Goal: Task Accomplishment & Management: Use online tool/utility

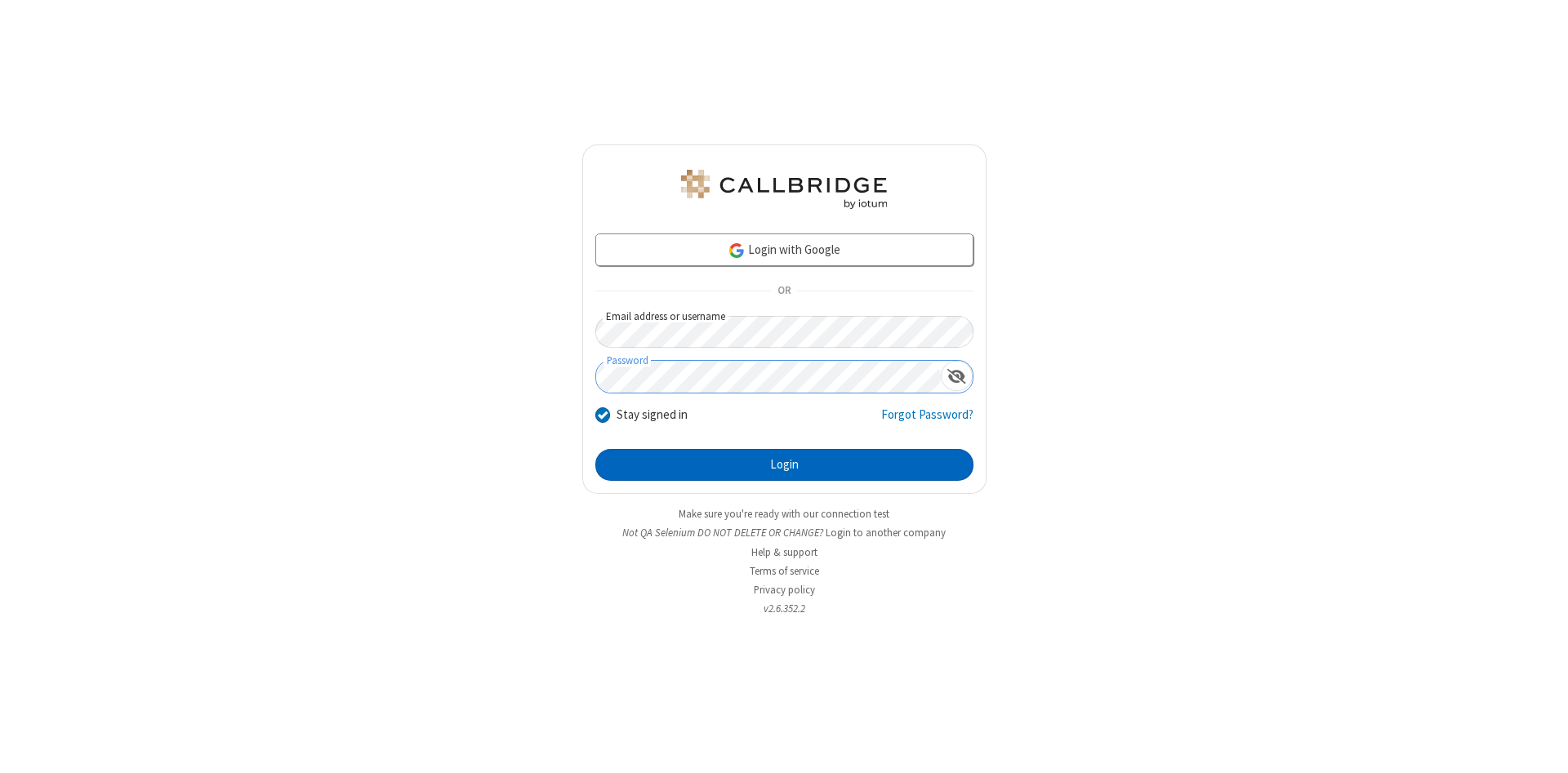
click at [784, 465] on button "Login" at bounding box center [784, 464] width 378 height 32
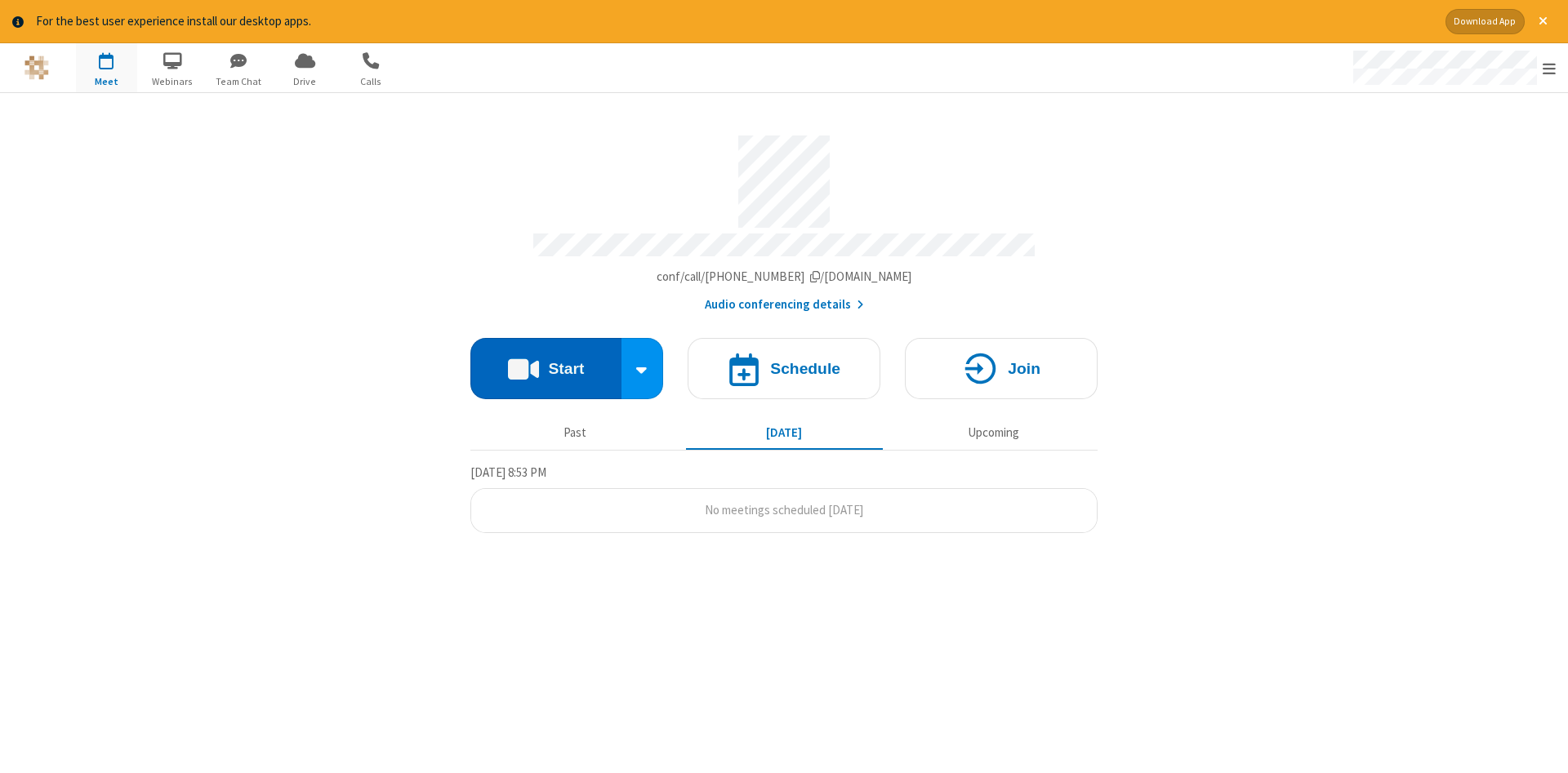
click at [545, 362] on button "Start" at bounding box center [545, 369] width 151 height 61
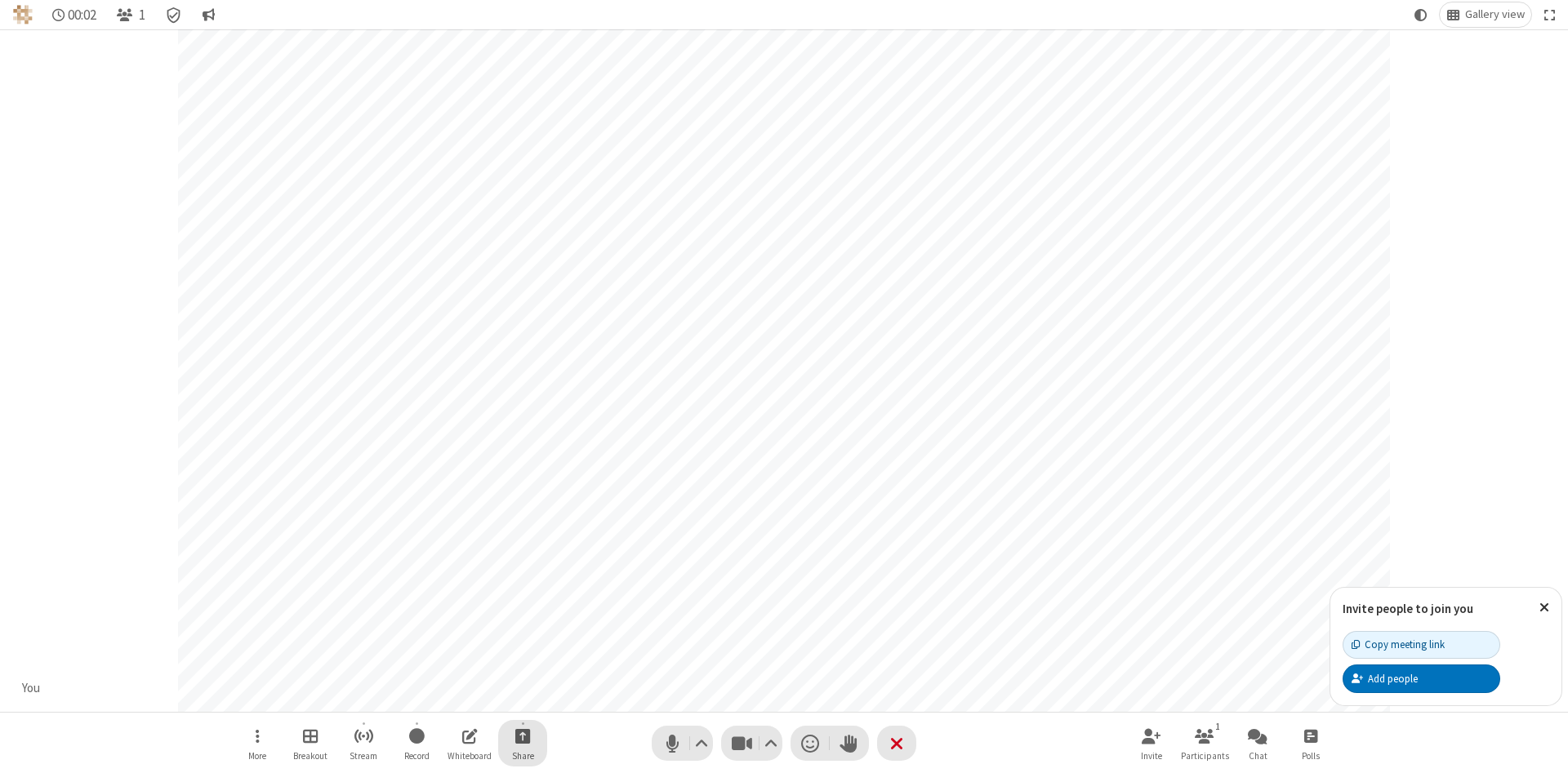
click at [522, 735] on span "Start sharing" at bounding box center [523, 736] width 16 height 20
click at [522, 636] on span "Share additional camera" at bounding box center [532, 639] width 121 height 14
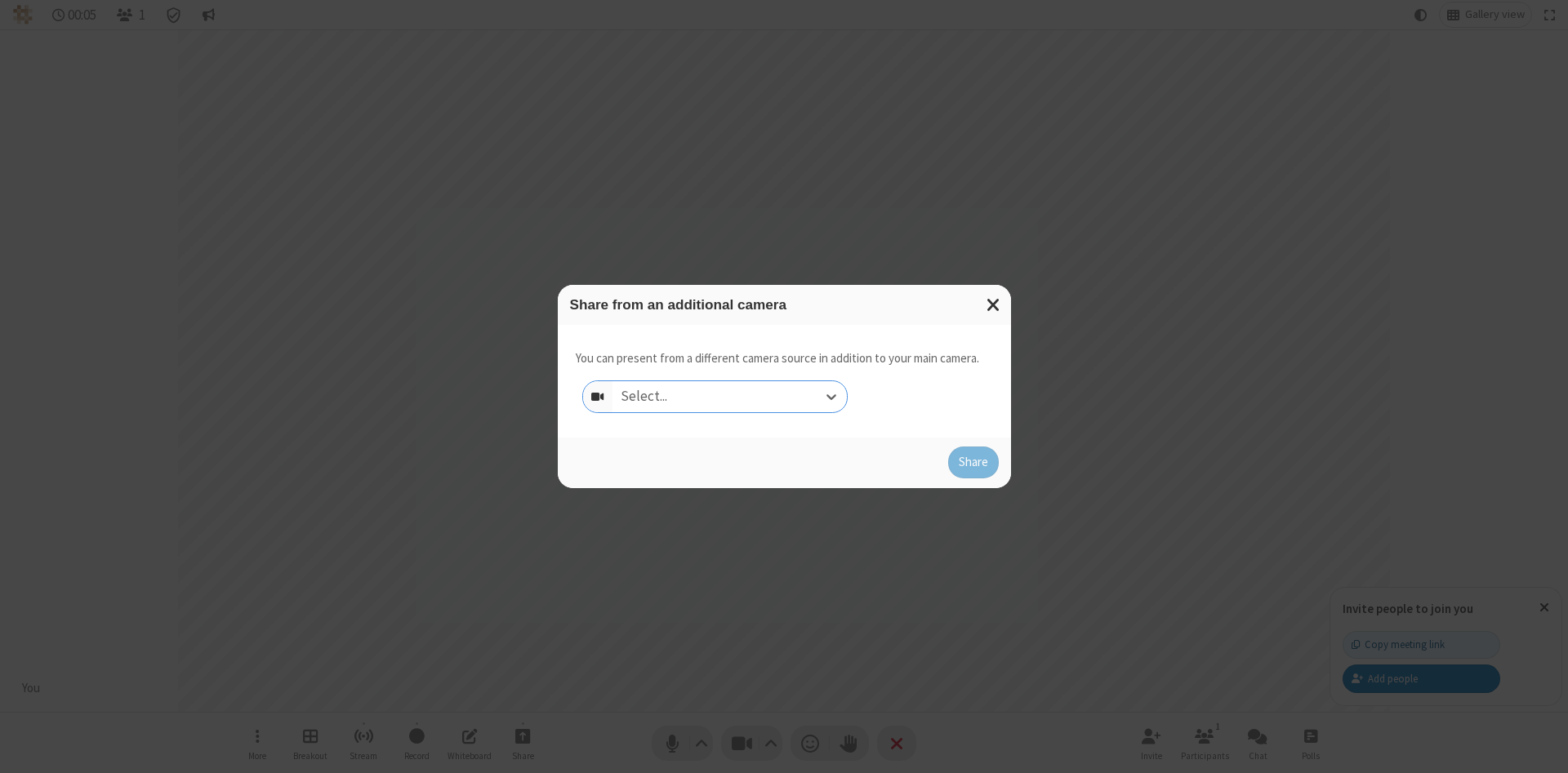
click at [729, 396] on div "Select..." at bounding box center [729, 396] width 235 height 31
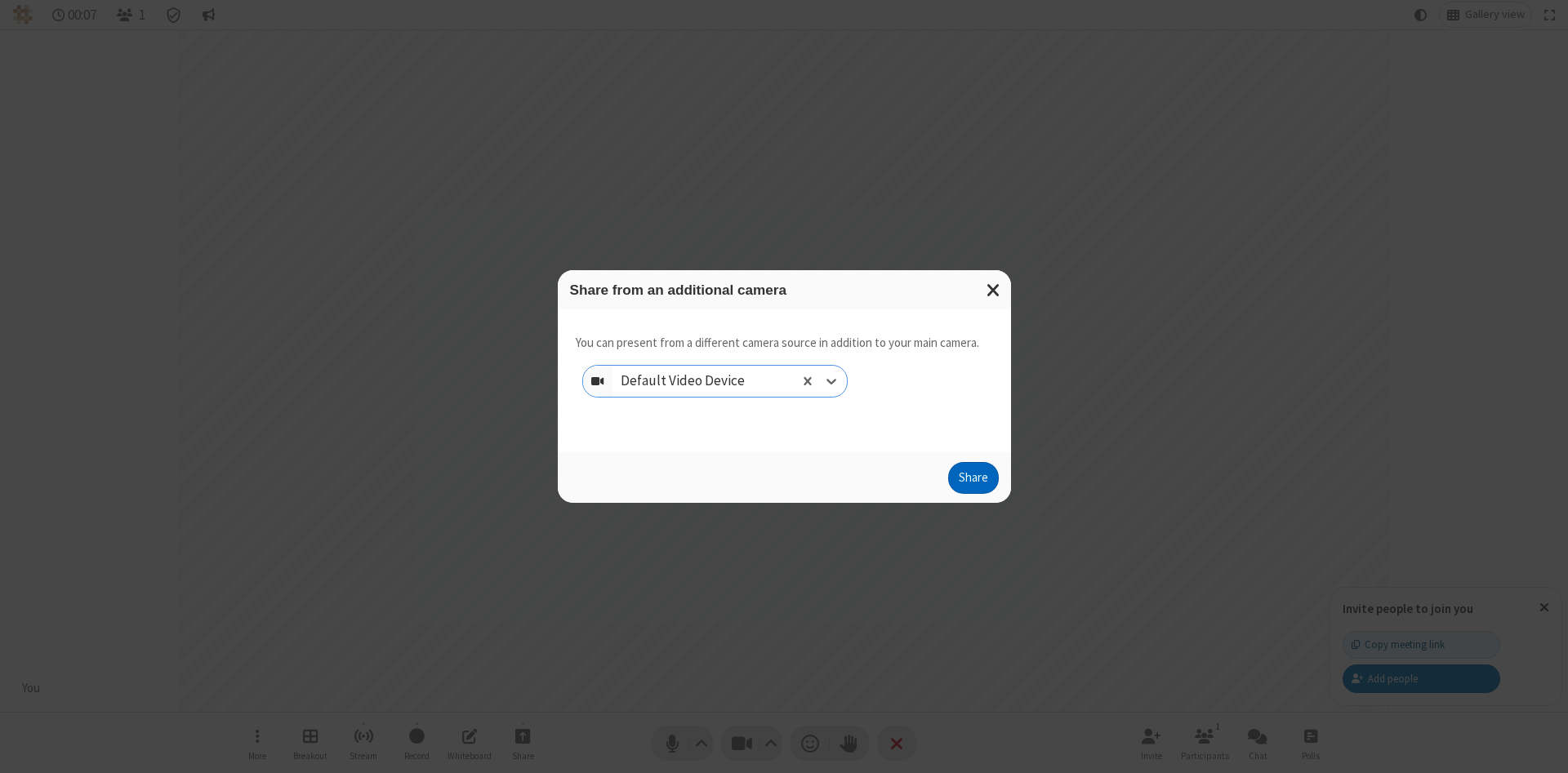
click at [973, 482] on button "Share" at bounding box center [973, 477] width 51 height 32
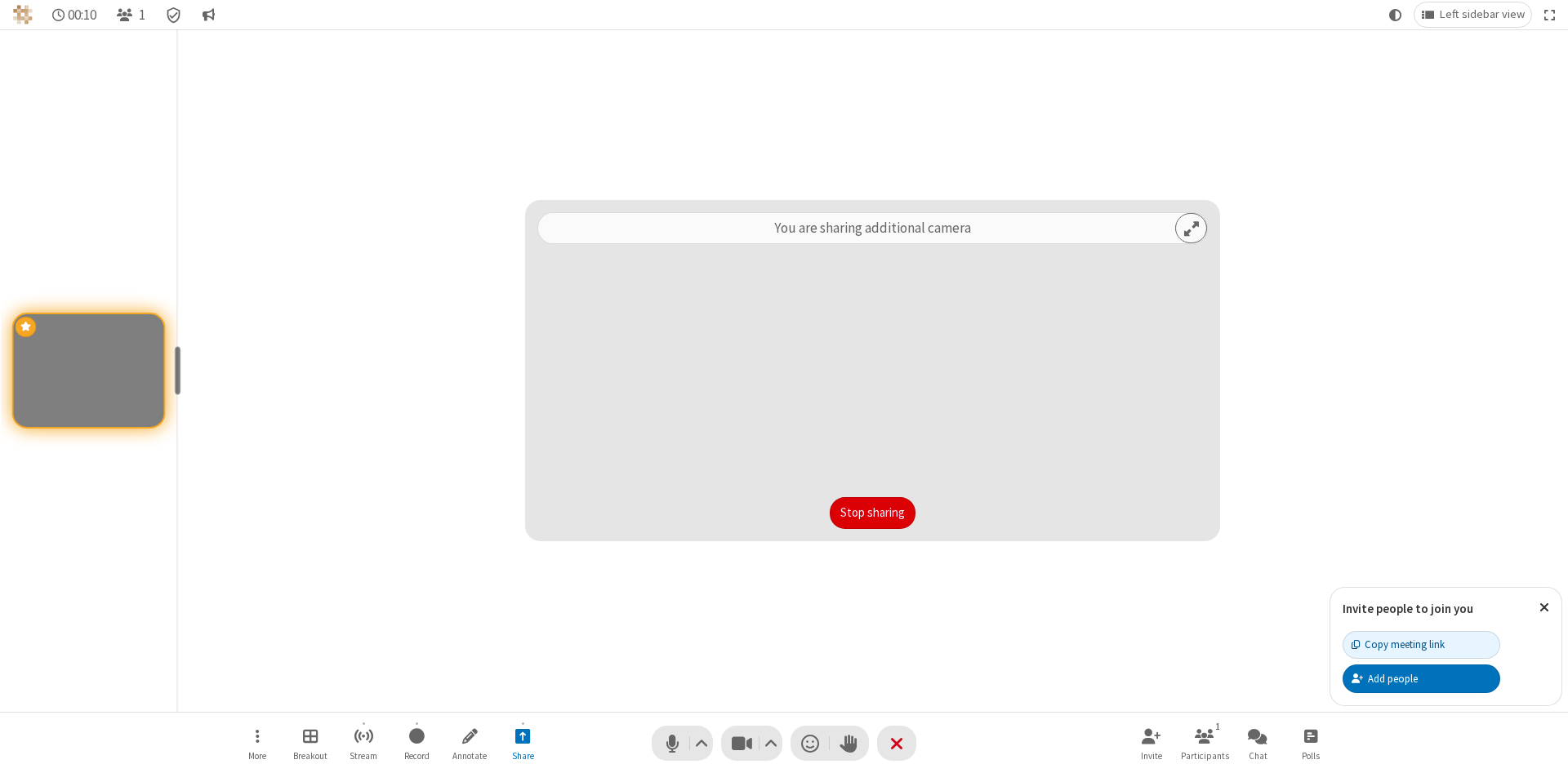
click at [872, 513] on button "Stop sharing" at bounding box center [873, 513] width 85 height 32
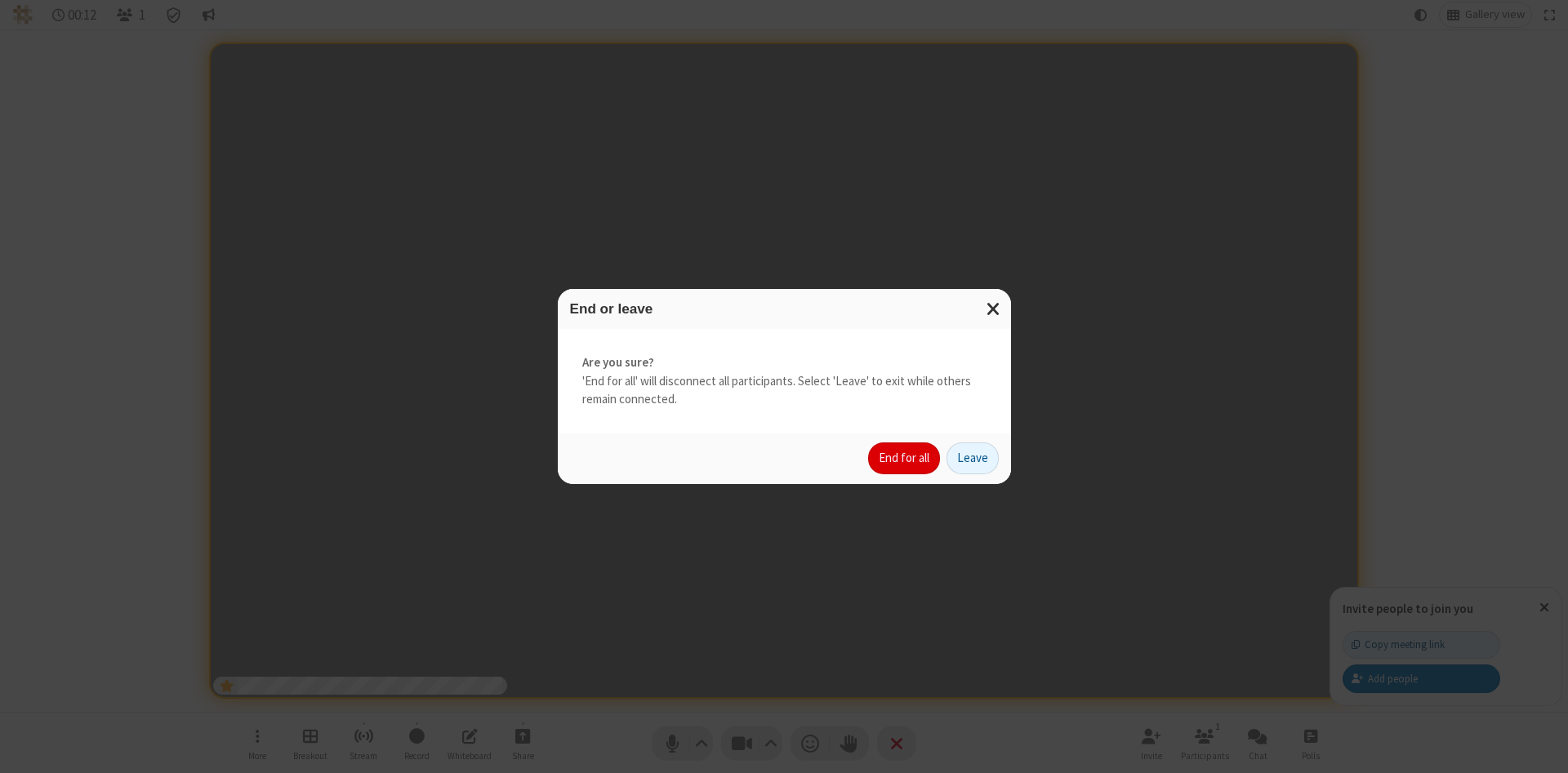
click at [905, 458] on button "End for all" at bounding box center [903, 458] width 71 height 32
